Goal: Task Accomplishment & Management: Use online tool/utility

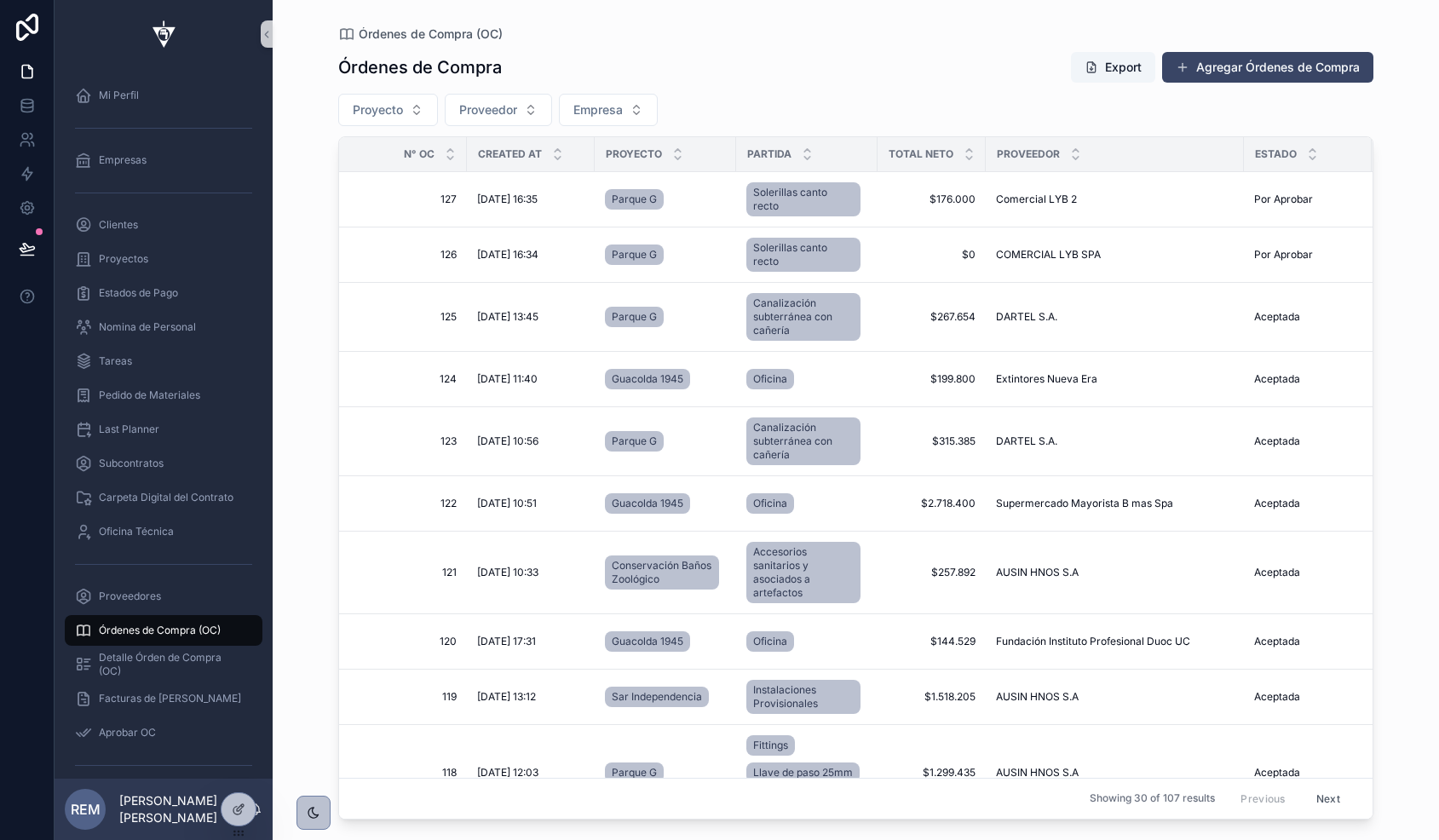
scroll to position [299, 7]
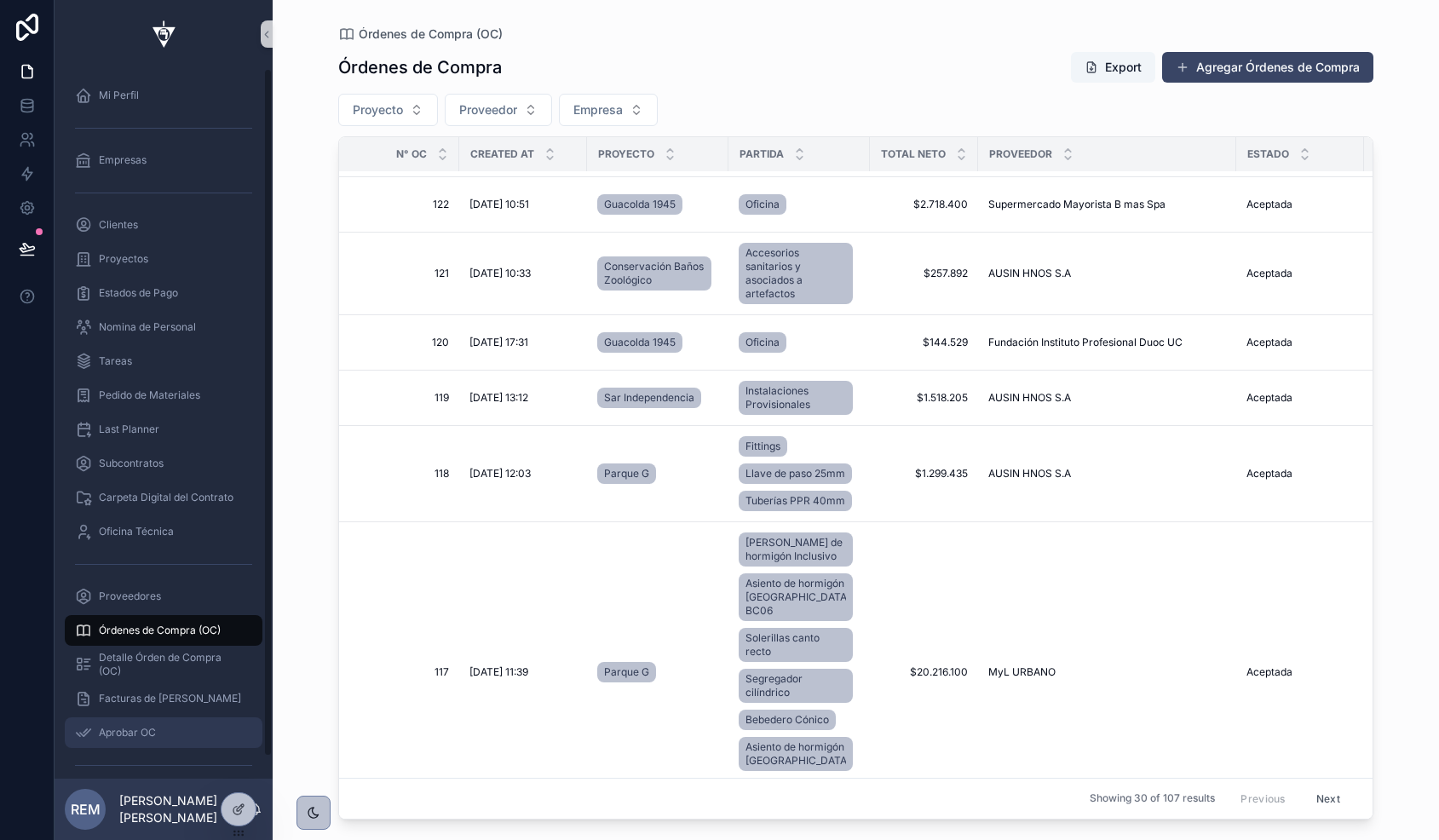
click at [131, 725] on span "Aprobar OC" at bounding box center [127, 732] width 57 height 14
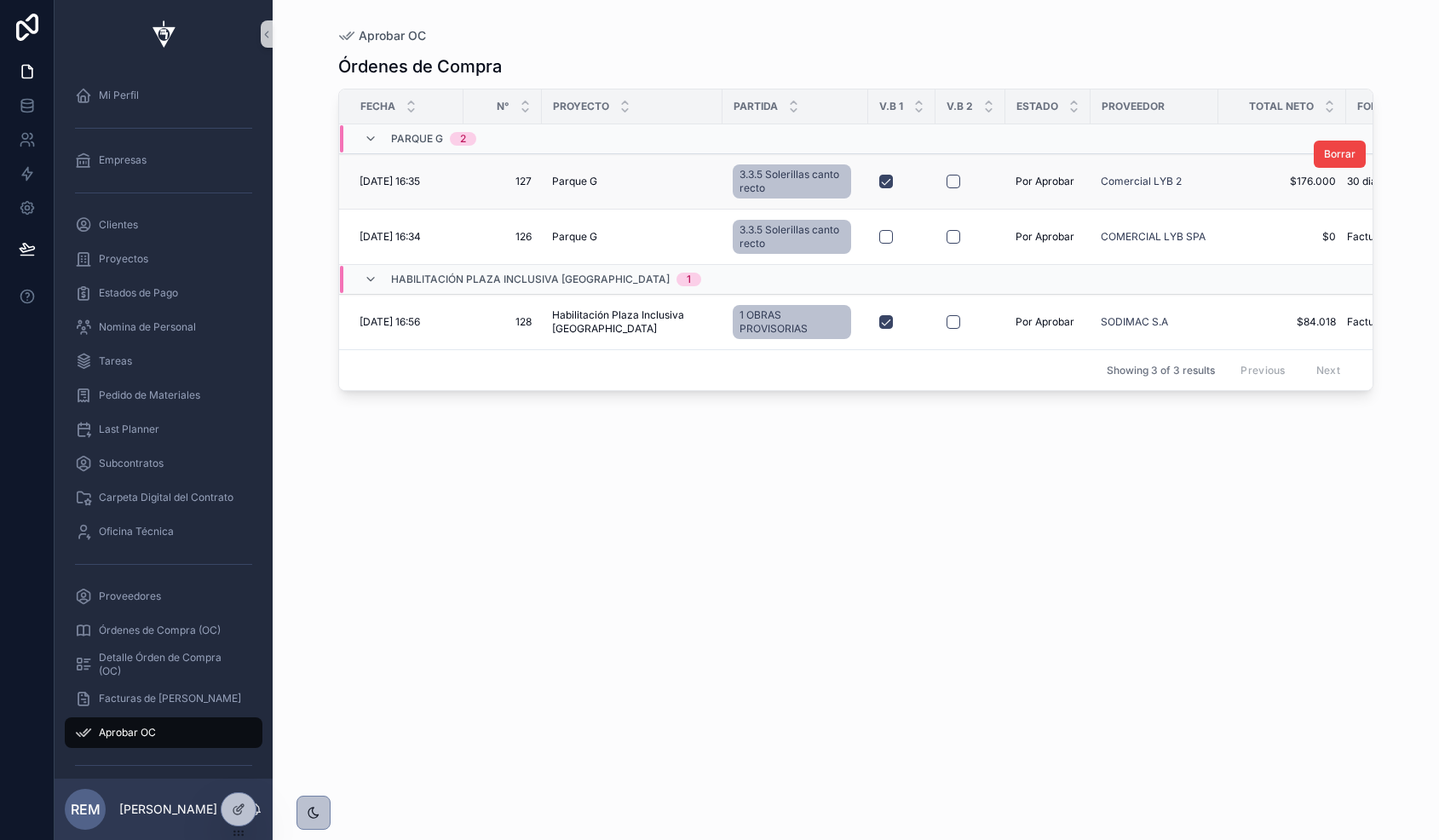
click at [410, 180] on span "[DATE] 16:35" at bounding box center [390, 181] width 61 height 14
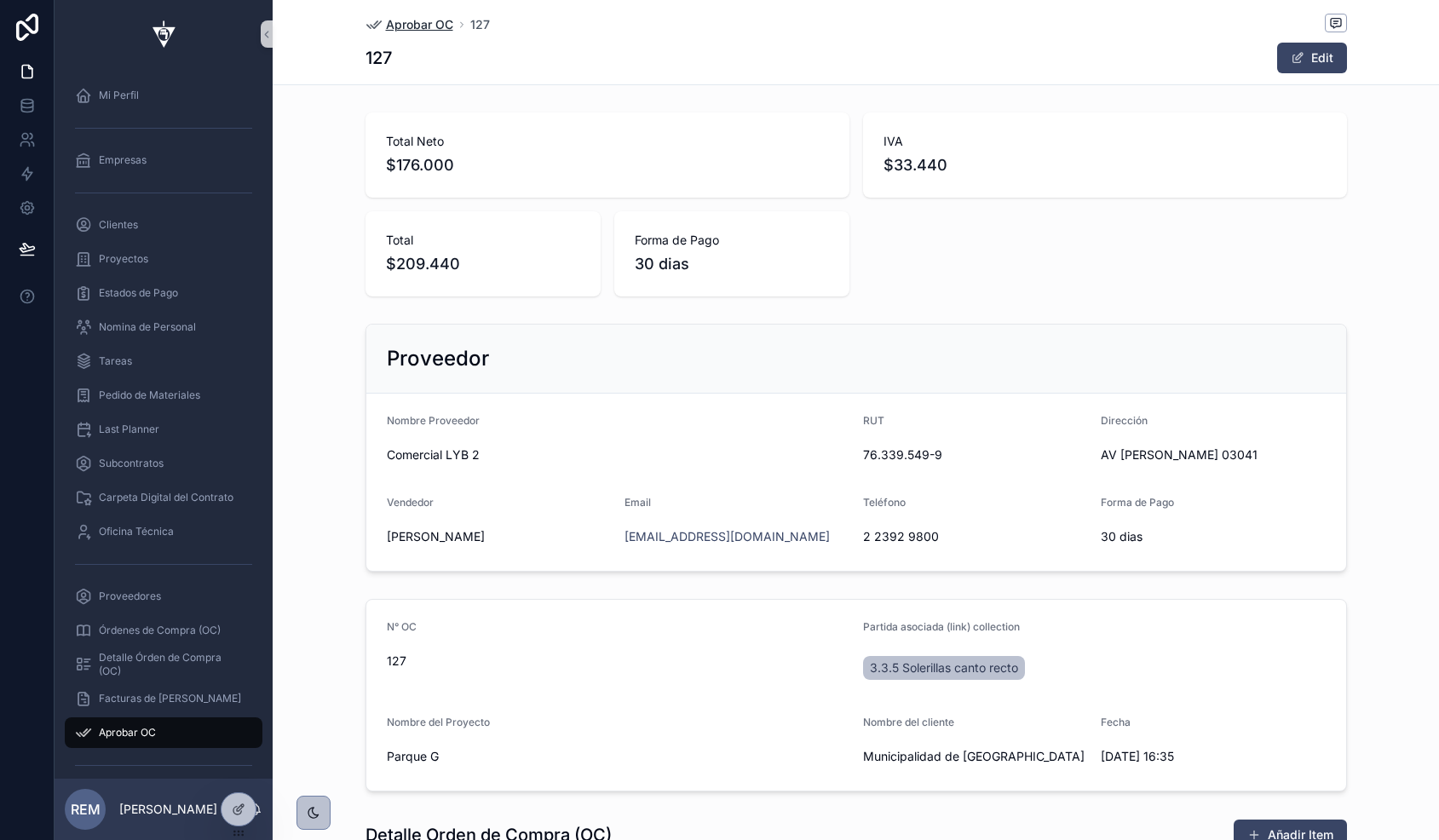
click at [396, 29] on span "Aprobar OC" at bounding box center [420, 24] width 67 height 17
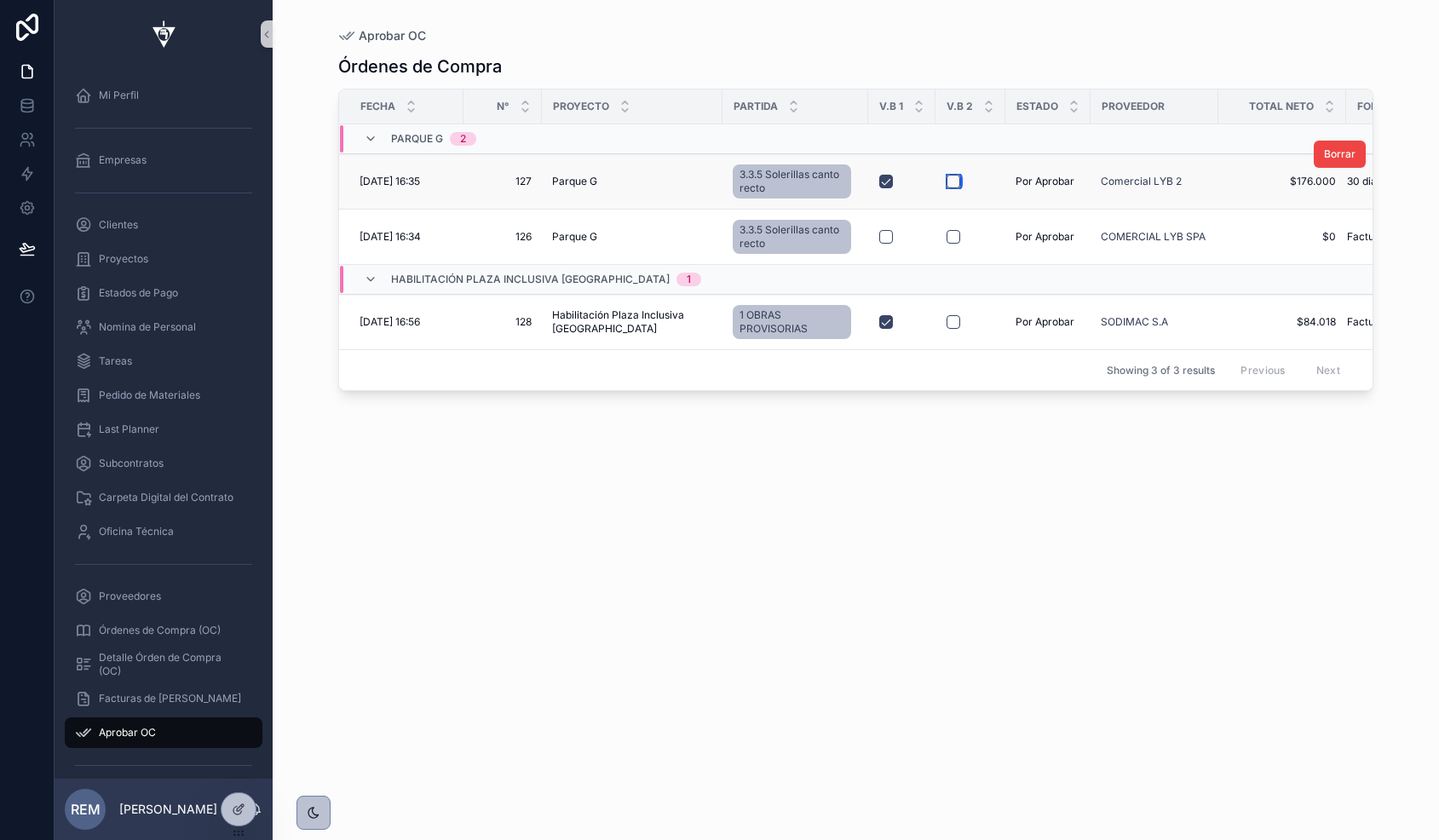
click at [947, 179] on button "scrollable content" at bounding box center [953, 181] width 14 height 14
click at [440, 327] on div "2/9/2025 16:56 2/9/2025 16:56" at bounding box center [407, 322] width 94 height 14
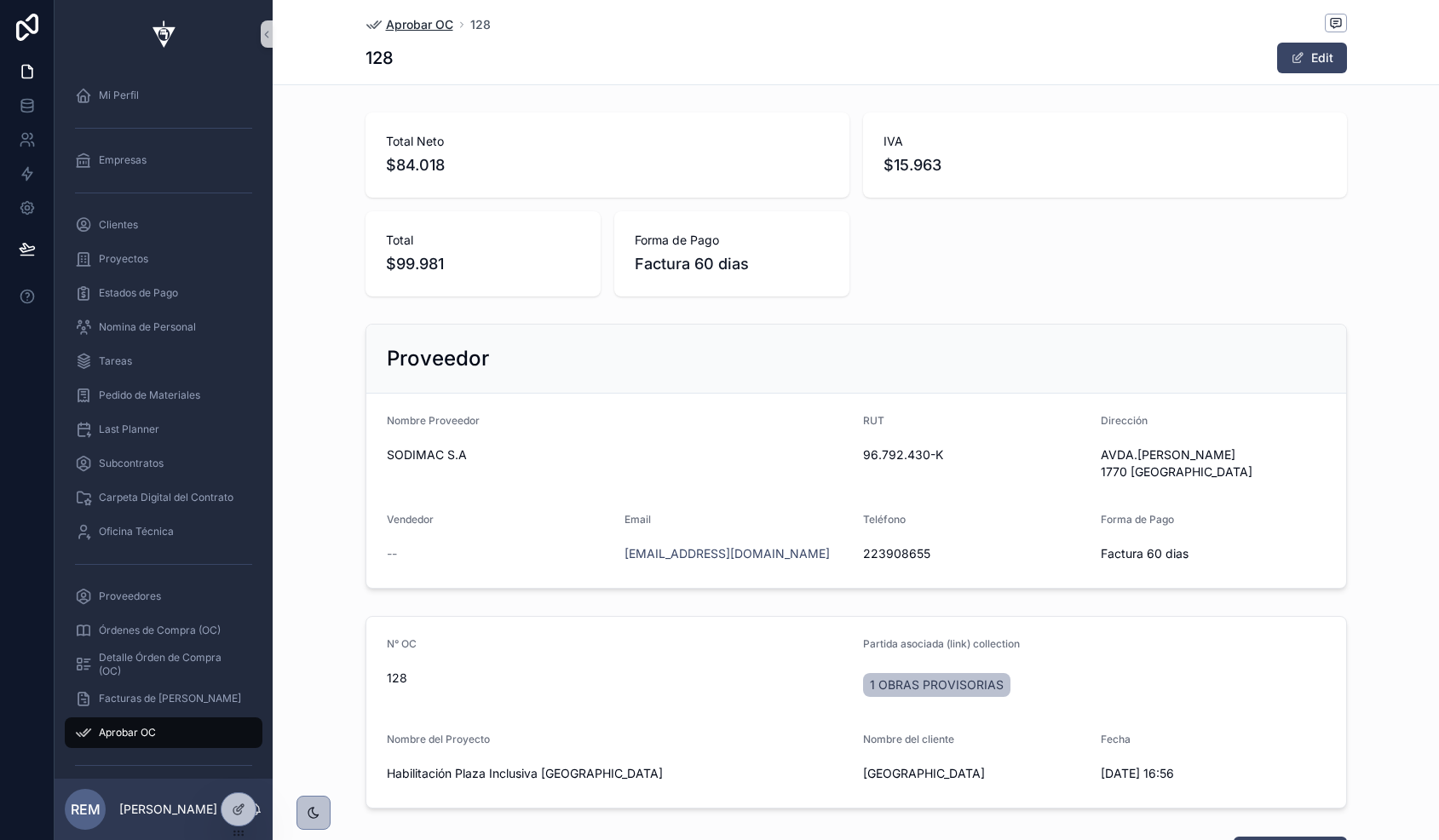
click at [373, 25] on icon "scrollable content" at bounding box center [374, 24] width 17 height 17
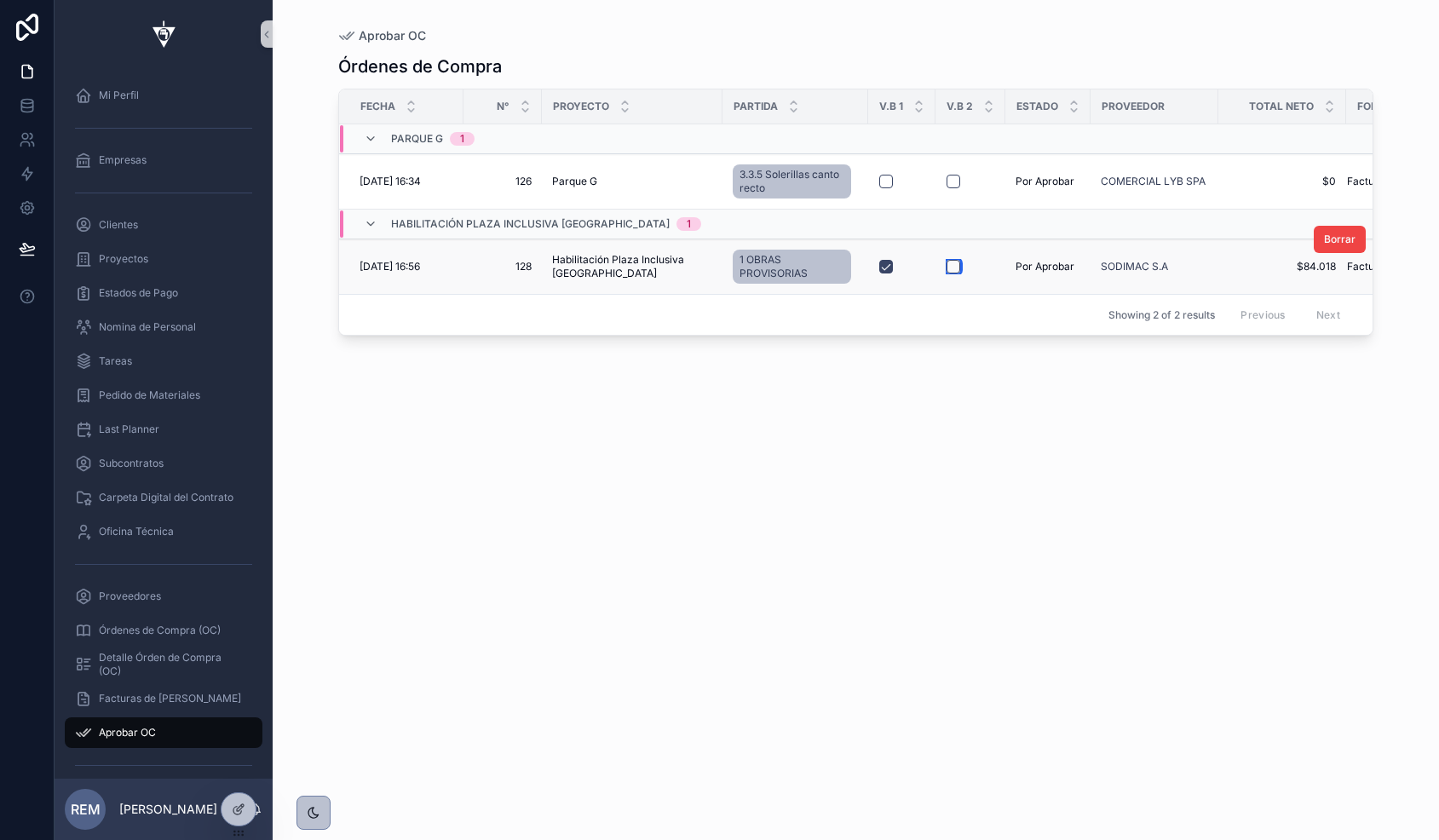
click at [947, 264] on button "scrollable content" at bounding box center [953, 267] width 14 height 14
